Goal: Task Accomplishment & Management: Use online tool/utility

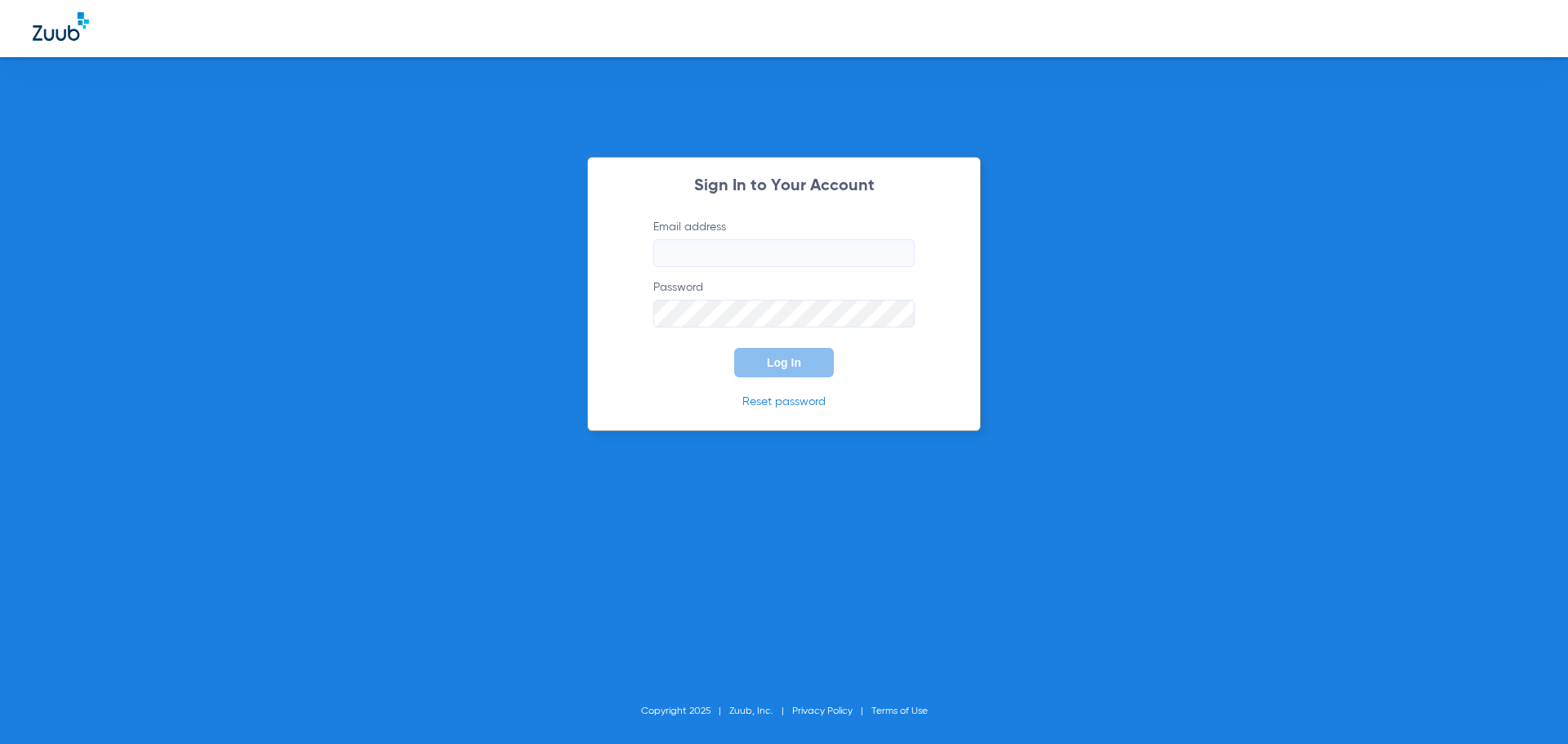
type input "[EMAIL_ADDRESS][DOMAIN_NAME]"
click at [788, 367] on span "Log In" at bounding box center [784, 362] width 34 height 13
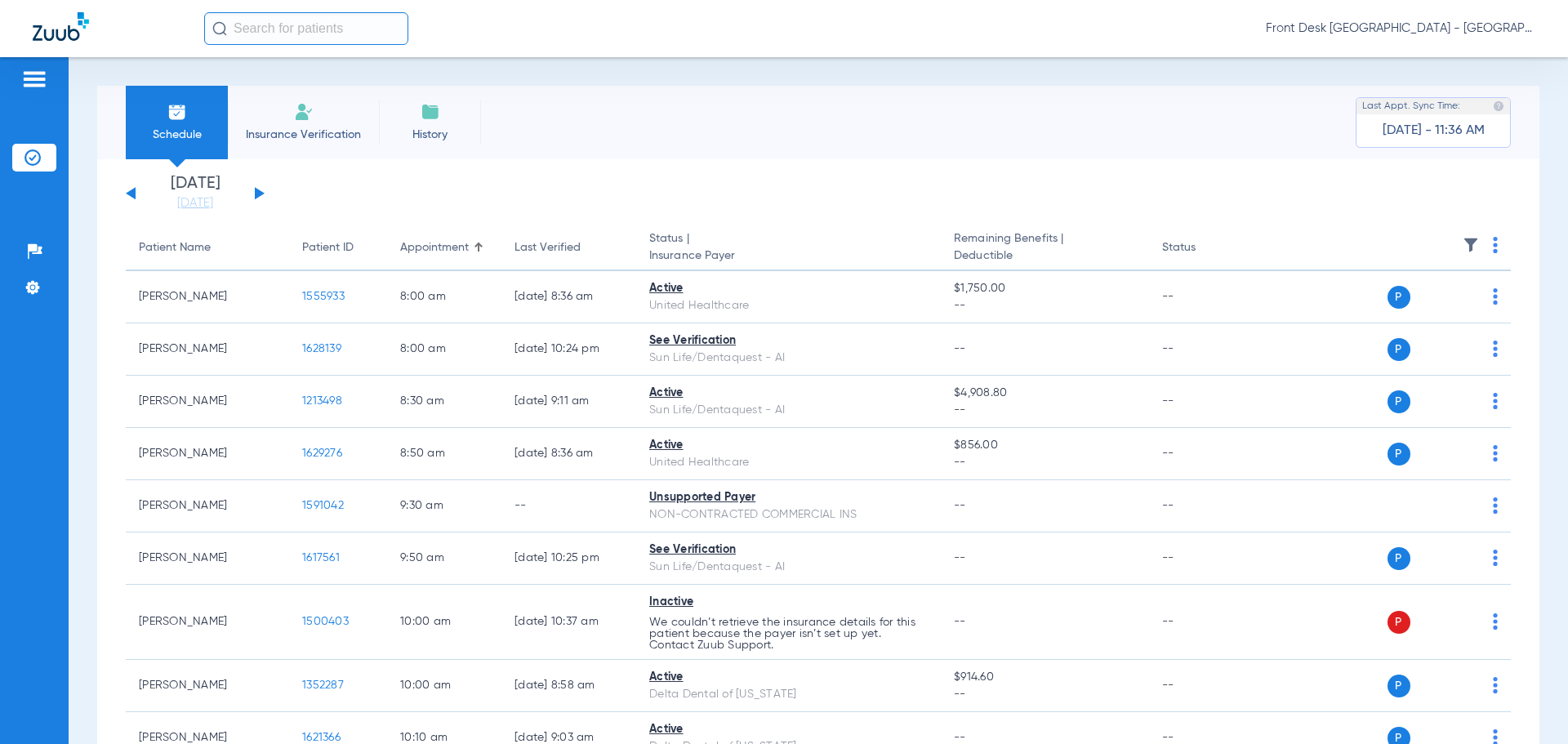
click at [270, 33] on input "text" at bounding box center [305, 29] width 204 height 33
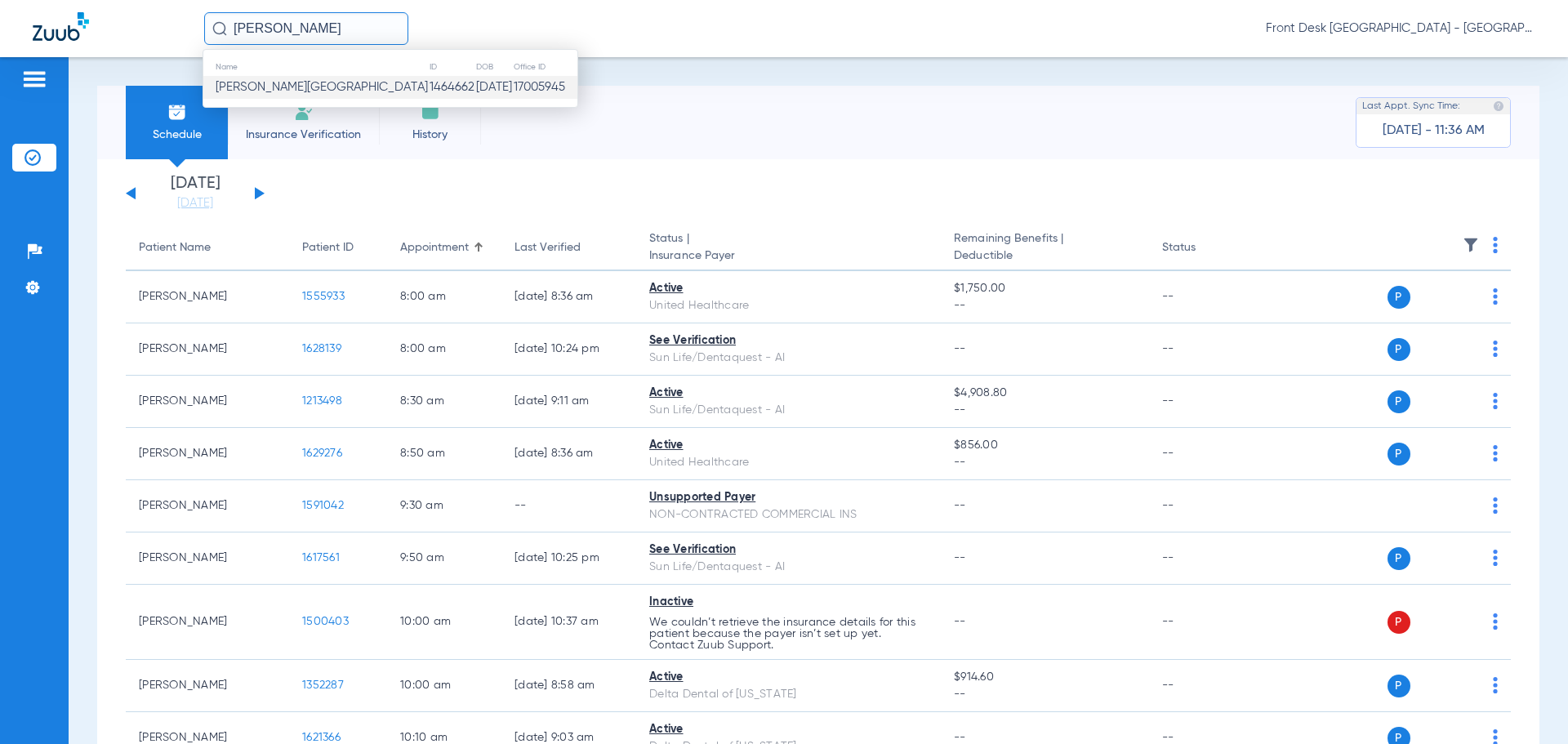
type input "[PERSON_NAME]"
click at [429, 91] on td "1464662" at bounding box center [451, 87] width 46 height 23
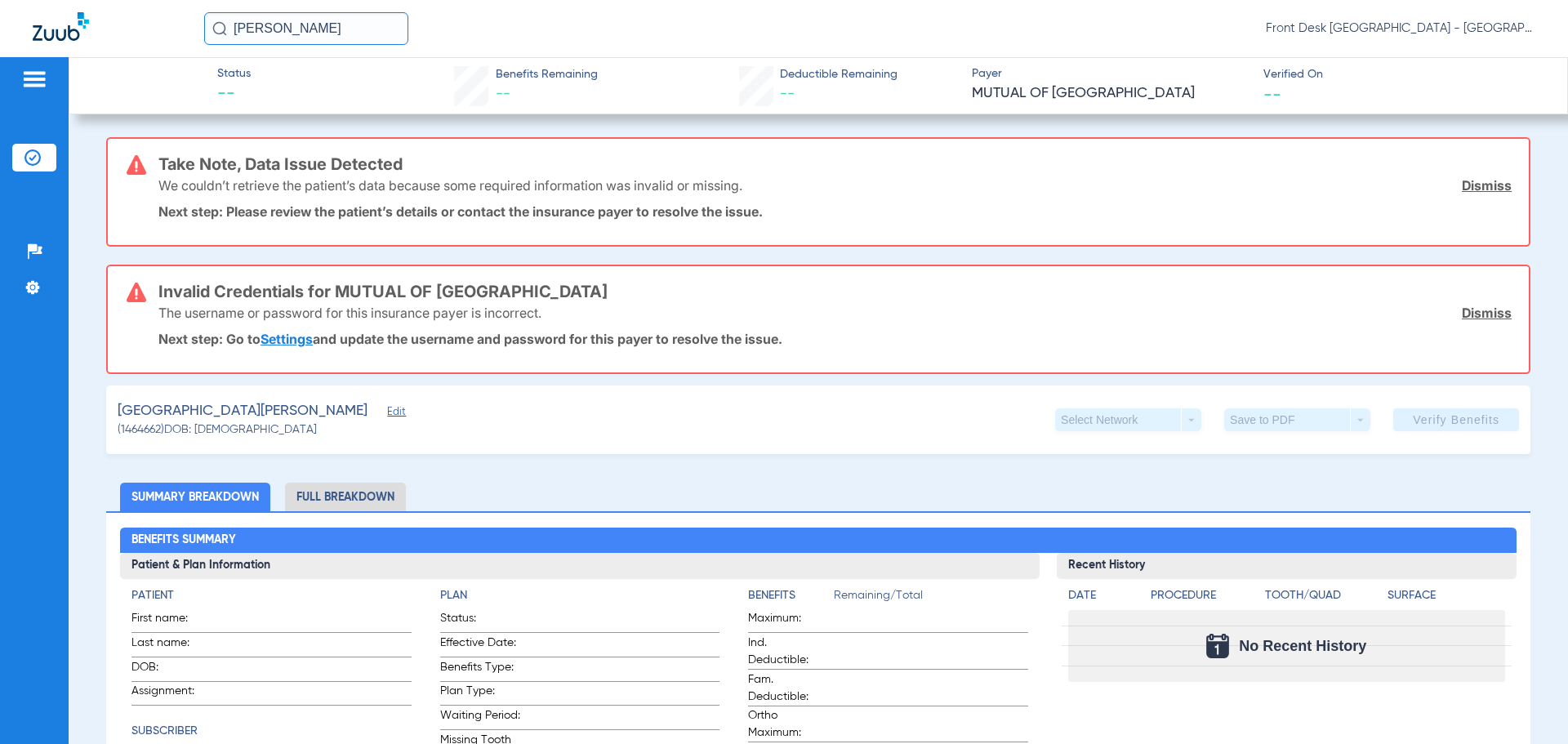
click at [1476, 193] on link "Dismiss" at bounding box center [1486, 186] width 50 height 16
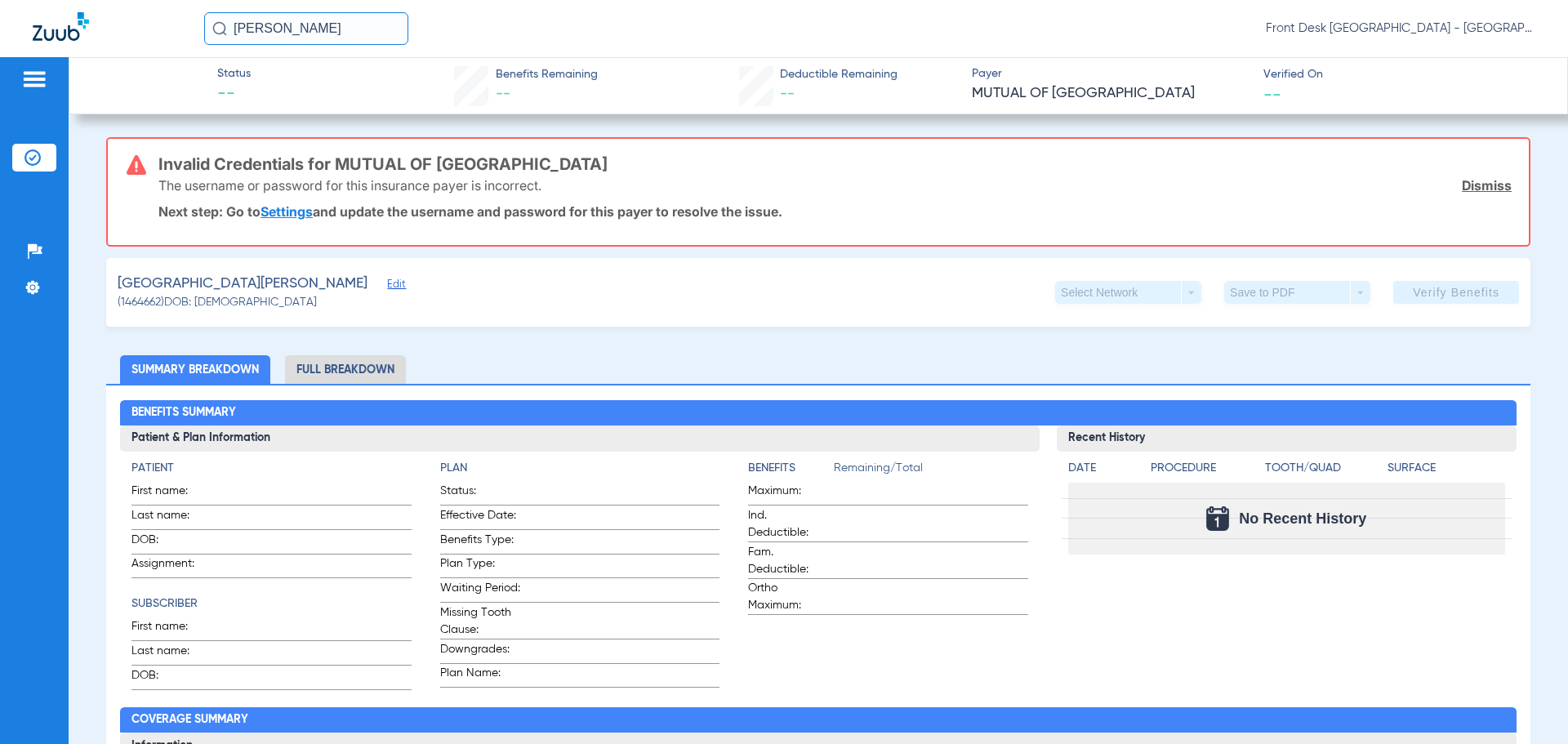
click at [1476, 193] on link "Dismiss" at bounding box center [1486, 186] width 50 height 16
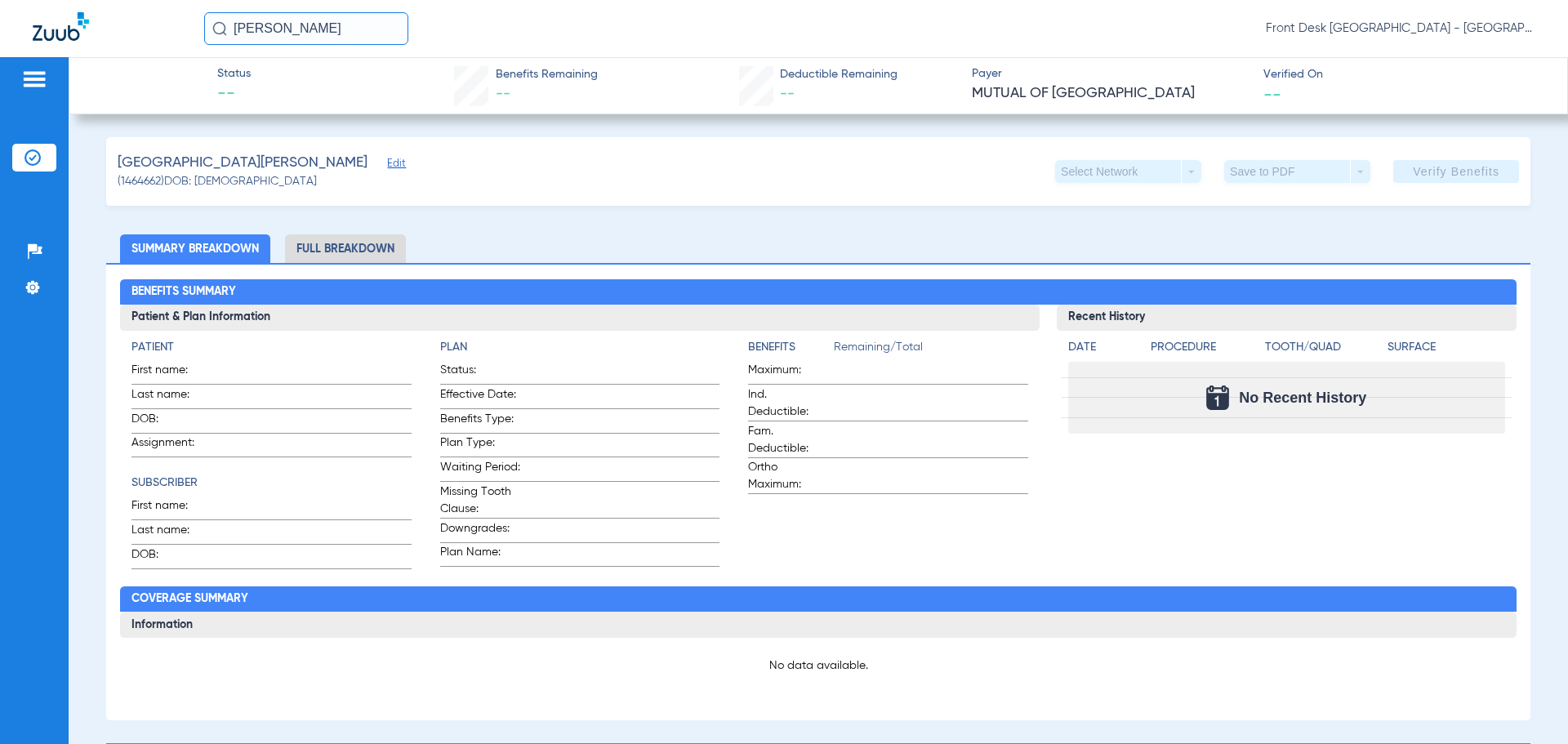
click at [1445, 176] on app-verify-button "Verify Benefits" at bounding box center [1456, 171] width 126 height 23
click at [346, 27] on input "[PERSON_NAME]" at bounding box center [305, 29] width 204 height 33
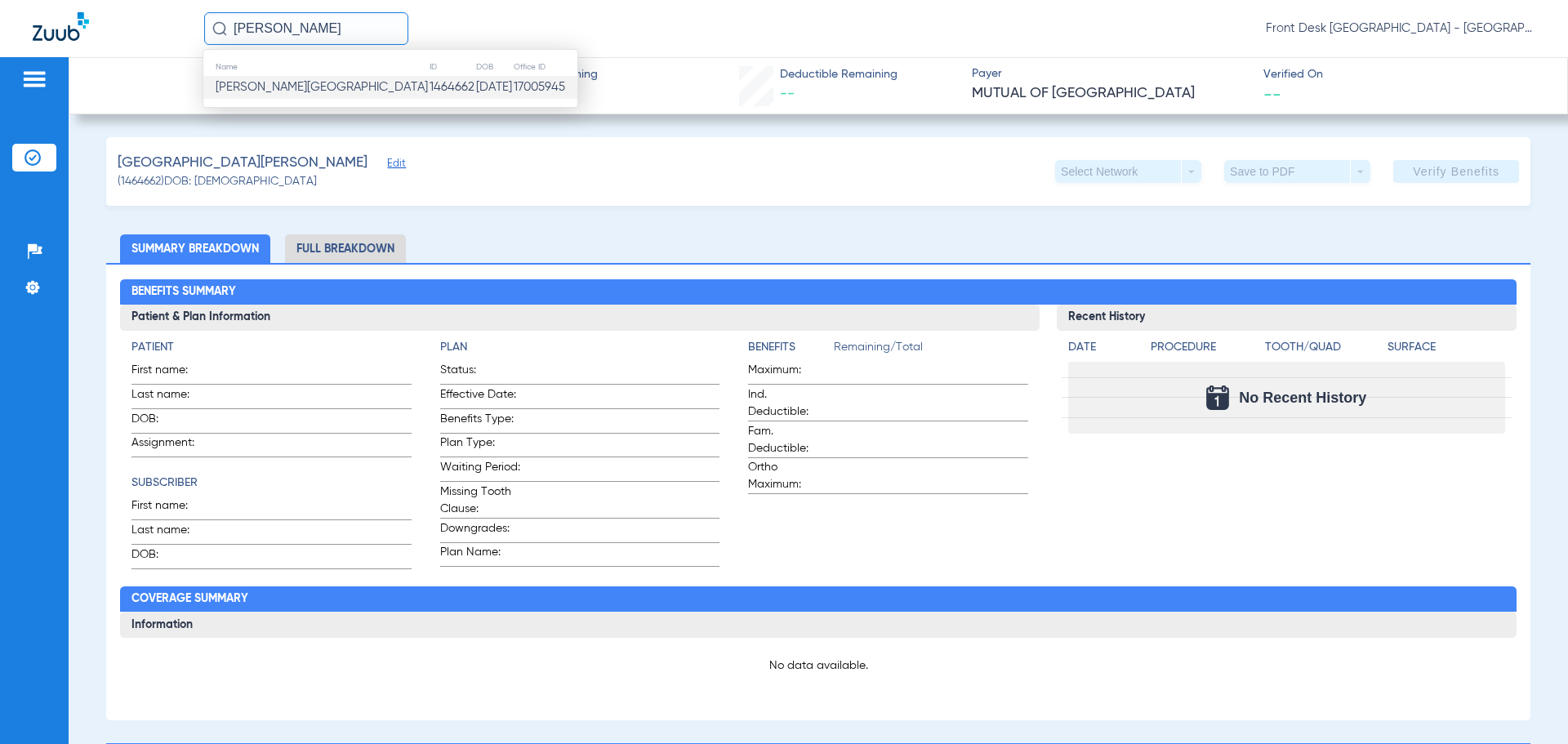
click at [429, 90] on td "1464662" at bounding box center [451, 87] width 46 height 23
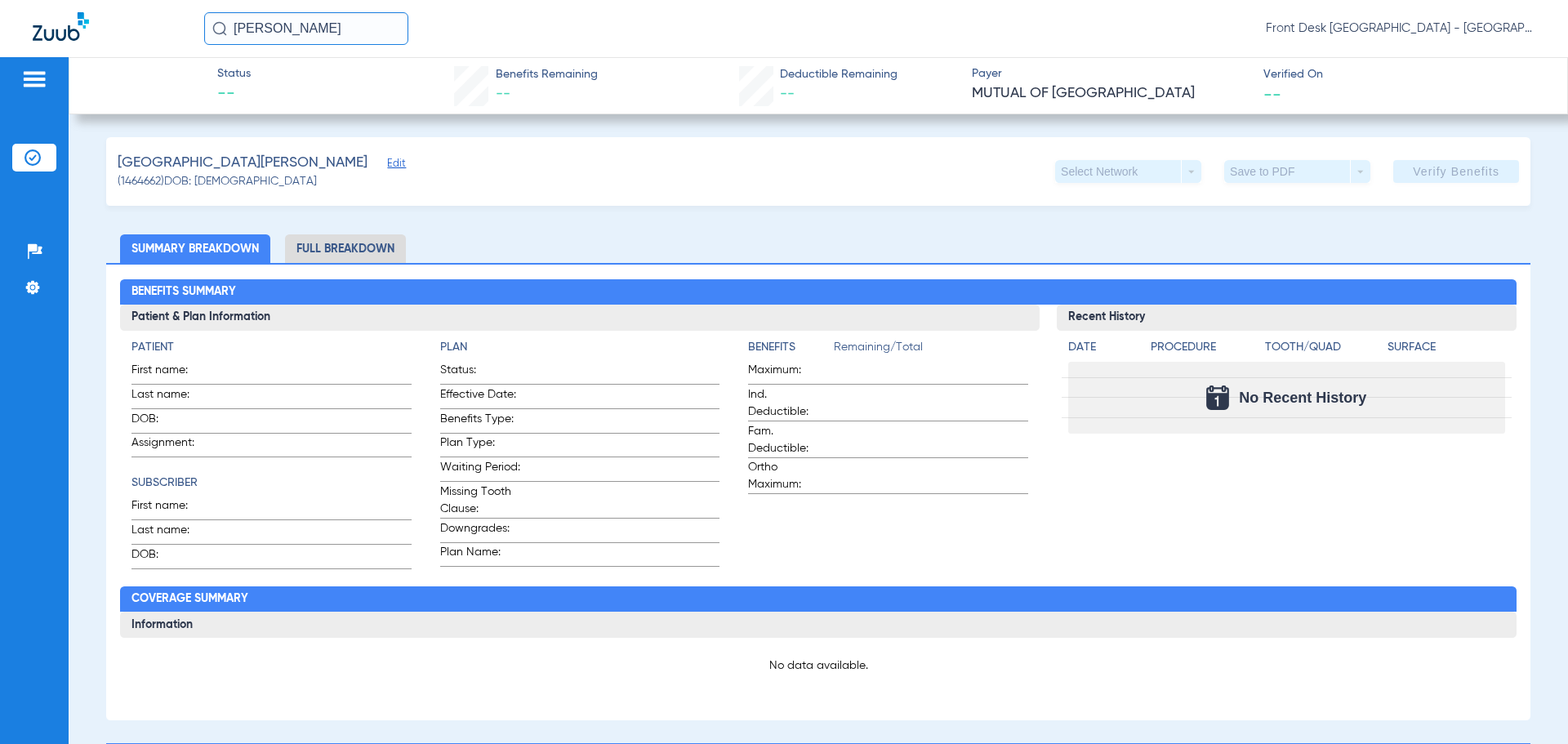
click at [370, 246] on li "Full Breakdown" at bounding box center [345, 249] width 121 height 29
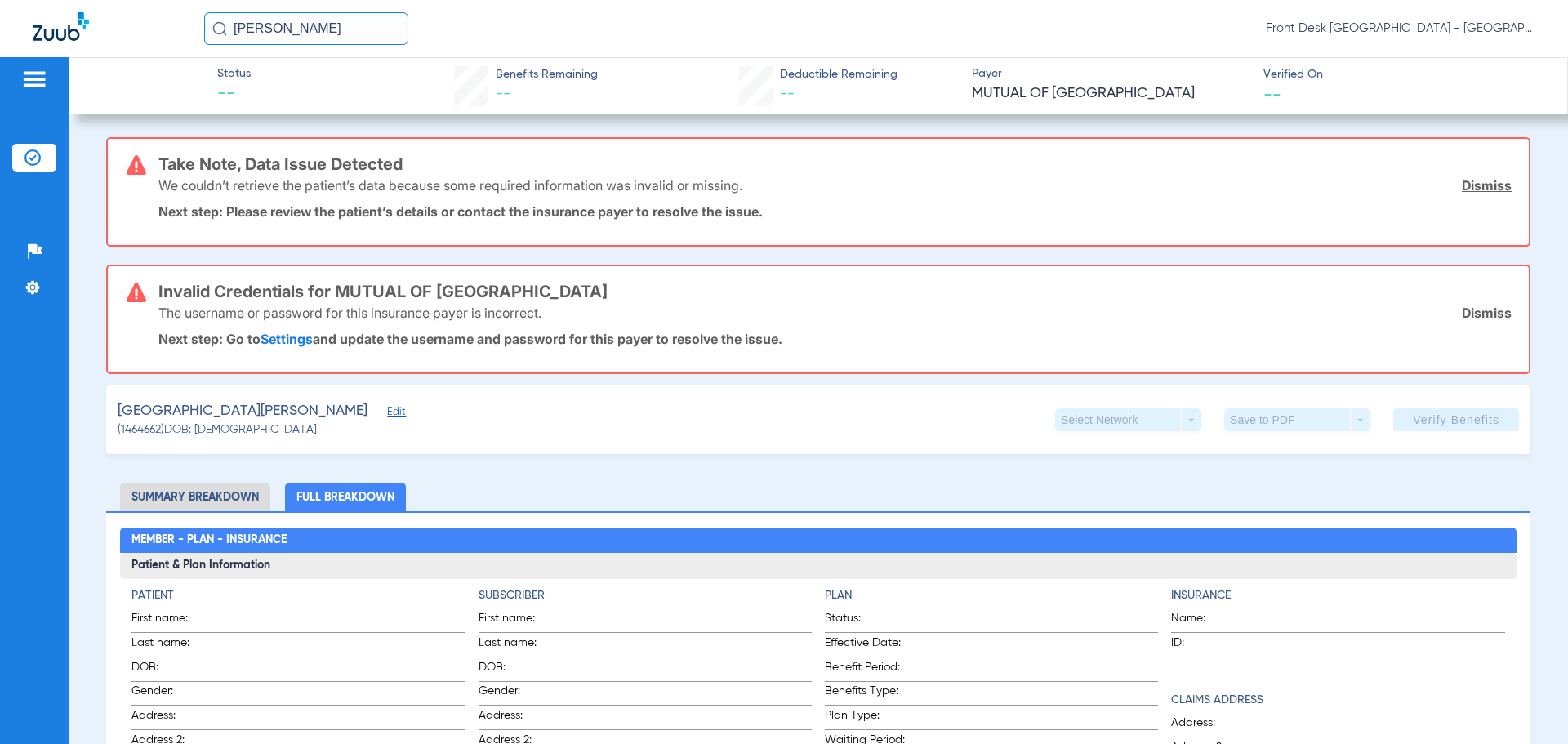
click at [1480, 185] on link "Dismiss" at bounding box center [1486, 186] width 50 height 16
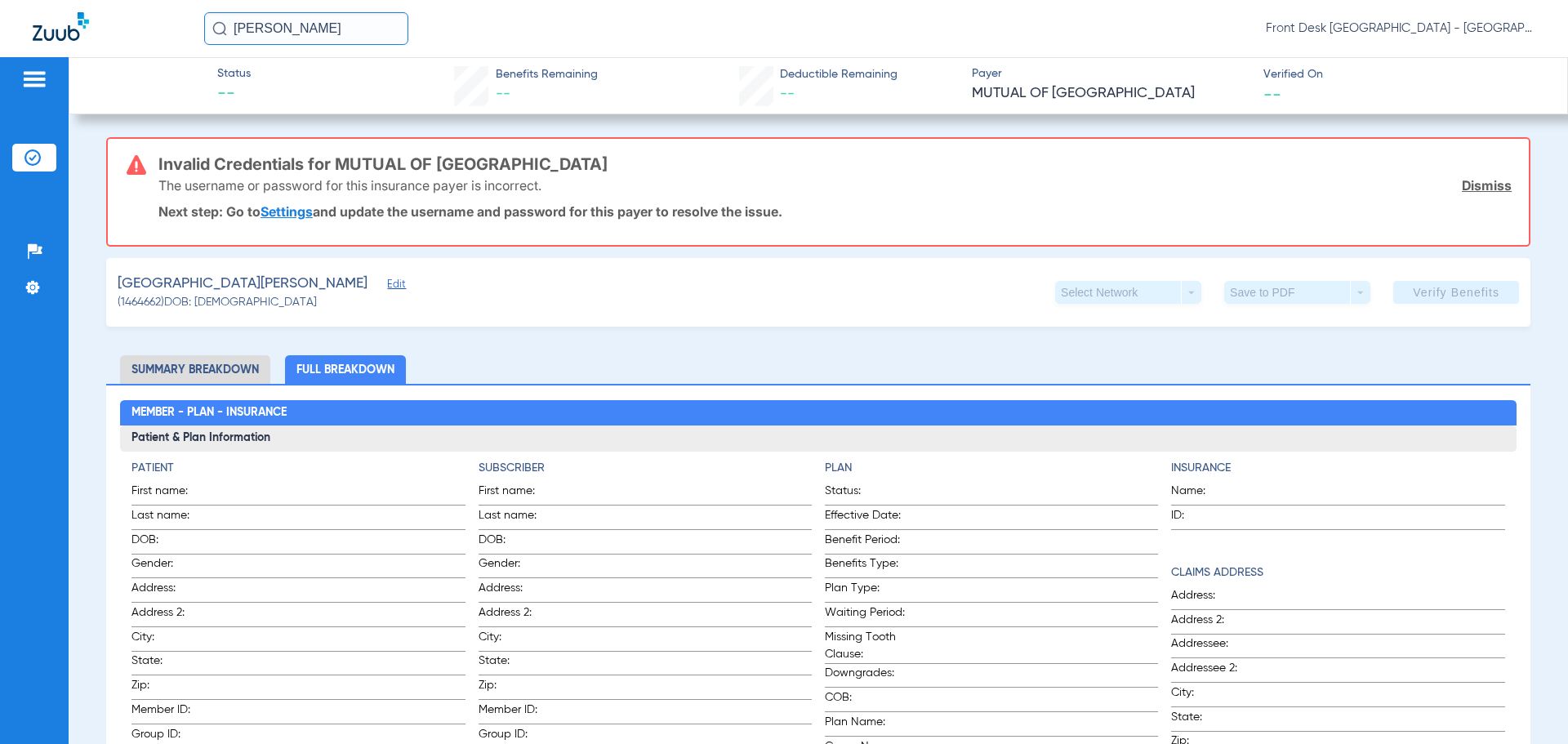
click at [1480, 185] on link "Dismiss" at bounding box center [1486, 186] width 50 height 16
